Goal: Transaction & Acquisition: Purchase product/service

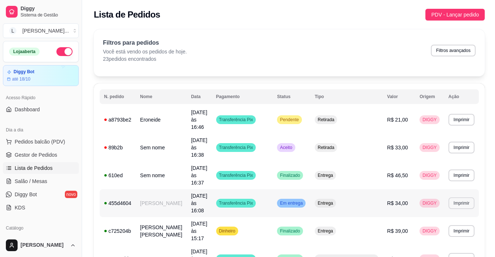
click at [449, 198] on button "Imprimir" at bounding box center [462, 204] width 26 height 12
click at [452, 191] on button "IMPRESSORA" at bounding box center [446, 194] width 53 height 12
click at [471, 115] on td "**********" at bounding box center [461, 120] width 35 height 28
click at [469, 117] on button "Imprimir" at bounding box center [462, 120] width 26 height 12
click at [440, 143] on button "IMPRESSORA" at bounding box center [446, 141] width 53 height 12
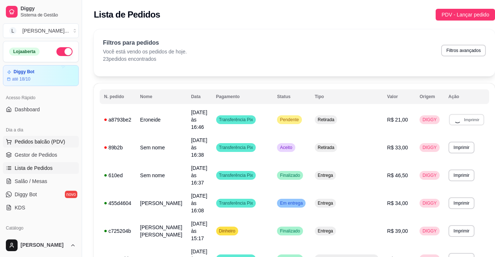
click at [45, 140] on span "Pedidos balcão (PDV)" at bounding box center [40, 141] width 51 height 7
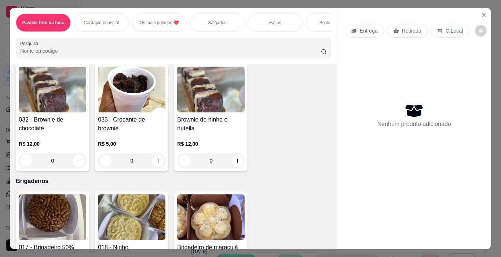
scroll to position [1815, 0]
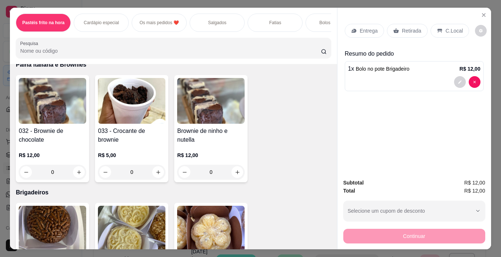
type input "1"
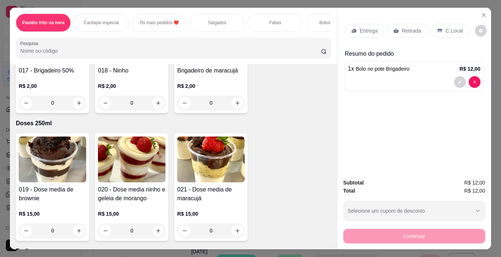
scroll to position [2003, 0]
type input "1"
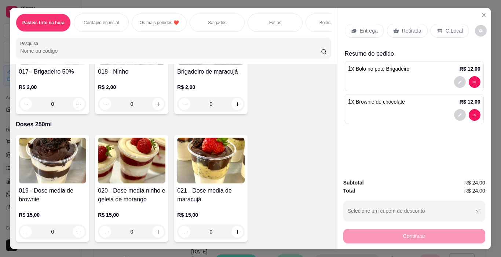
type input "1"
click at [406, 28] on p "Retirada" at bounding box center [411, 30] width 19 height 7
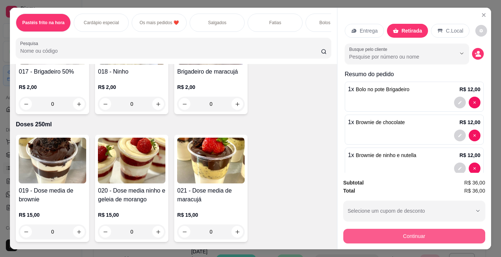
click at [377, 235] on button "Continuar" at bounding box center [414, 236] width 142 height 15
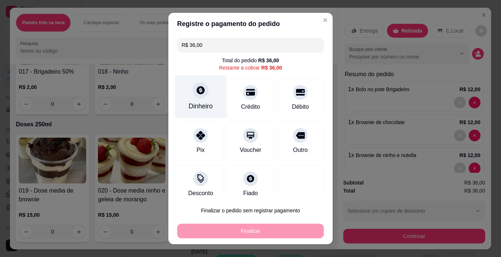
click at [200, 102] on div "Dinheiro" at bounding box center [200, 107] width 24 height 10
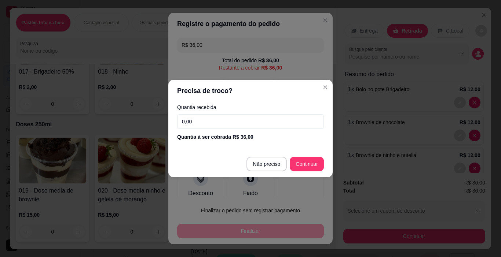
click at [227, 116] on input "0,00" at bounding box center [250, 121] width 147 height 15
type input "50,00"
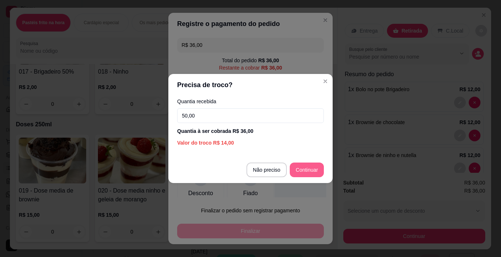
type input "R$ 0,00"
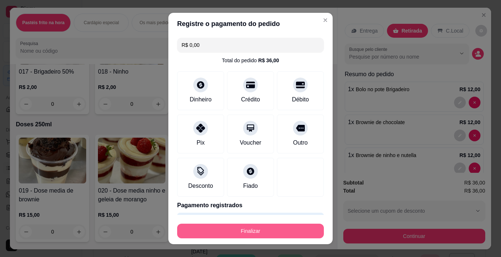
click at [230, 237] on button "Finalizar" at bounding box center [250, 231] width 147 height 15
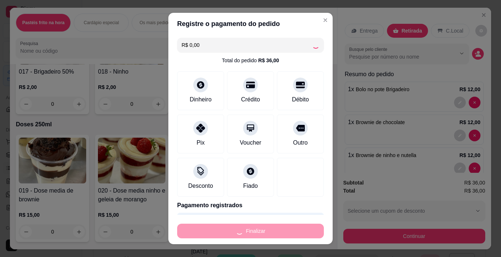
type input "0"
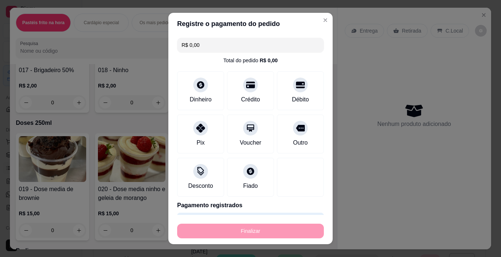
type input "-R$ 36,00"
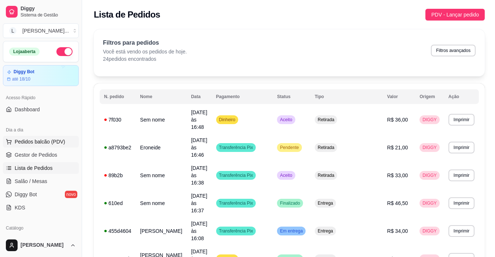
click at [25, 141] on span "Pedidos balcão (PDV)" at bounding box center [40, 141] width 51 height 7
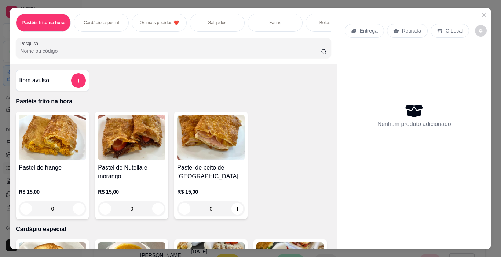
scroll to position [0, 15]
click at [301, 14] on div "Bolos Afetivos" at bounding box center [318, 23] width 55 height 18
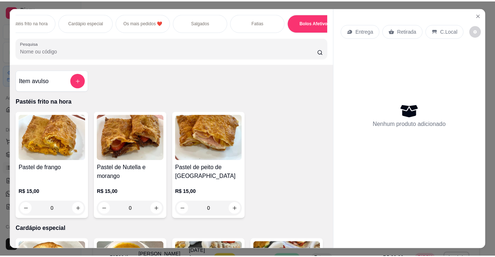
scroll to position [18, 0]
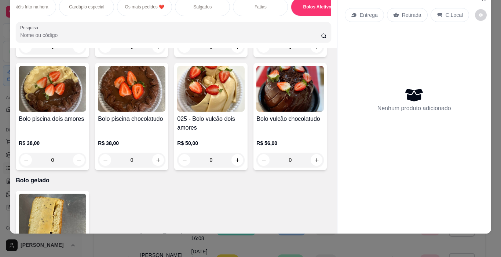
click at [237, 54] on div "0" at bounding box center [210, 47] width 67 height 15
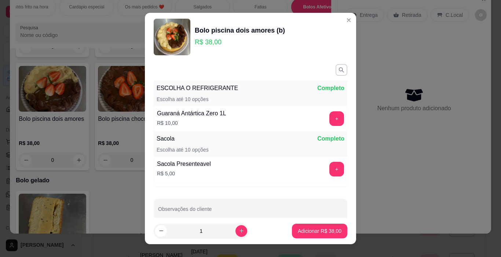
click at [315, 239] on footer "1 Adicionar R$ 38,00" at bounding box center [250, 231] width 211 height 26
click at [319, 235] on button "Adicionar R$ 38,00" at bounding box center [319, 231] width 55 height 15
type input "1"
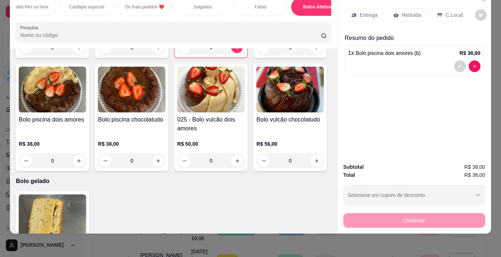
click at [416, 11] on p "Retirada" at bounding box center [411, 14] width 19 height 7
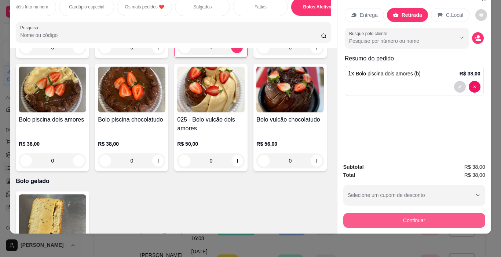
click at [440, 216] on button "Continuar" at bounding box center [414, 220] width 142 height 15
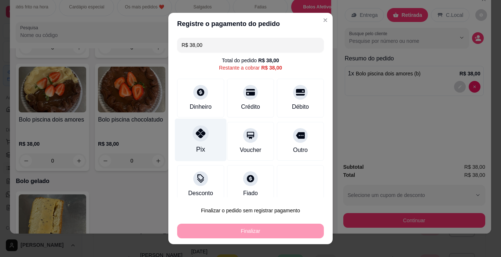
click at [203, 142] on div "Pix" at bounding box center [201, 140] width 52 height 43
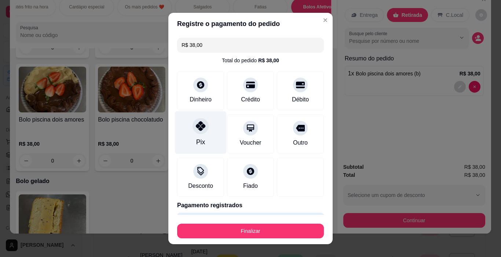
type input "R$ 0,00"
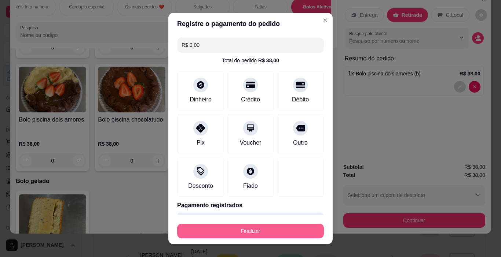
click at [252, 235] on button "Finalizar" at bounding box center [250, 231] width 147 height 15
